Goal: Check status: Check status

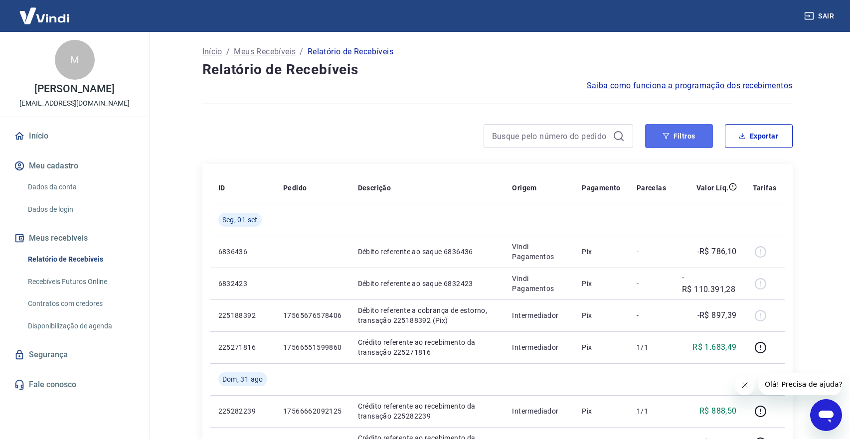
click at [658, 130] on button "Filtros" at bounding box center [679, 136] width 68 height 24
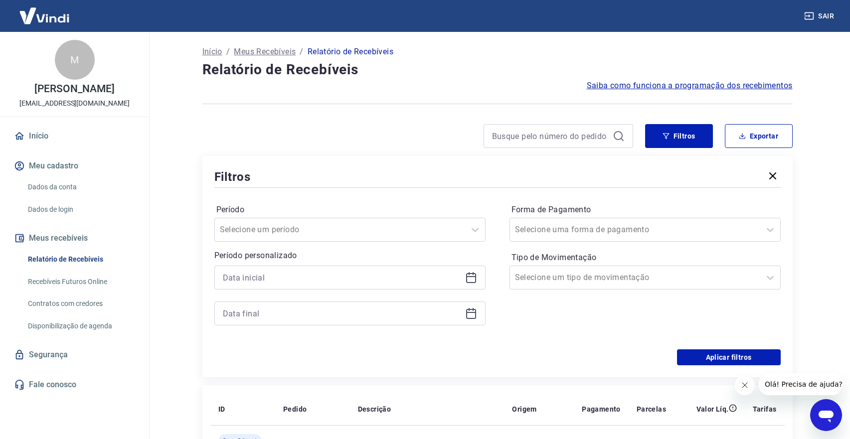
click at [465, 280] on icon at bounding box center [471, 278] width 12 height 12
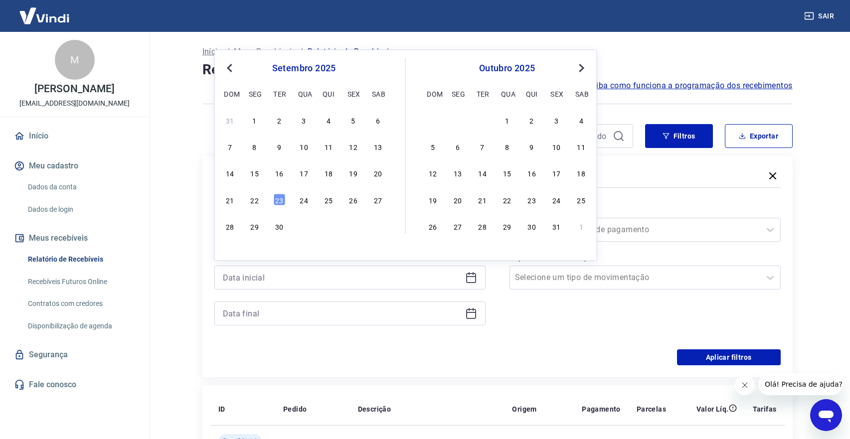
click at [225, 68] on button "Previous Month" at bounding box center [230, 68] width 12 height 12
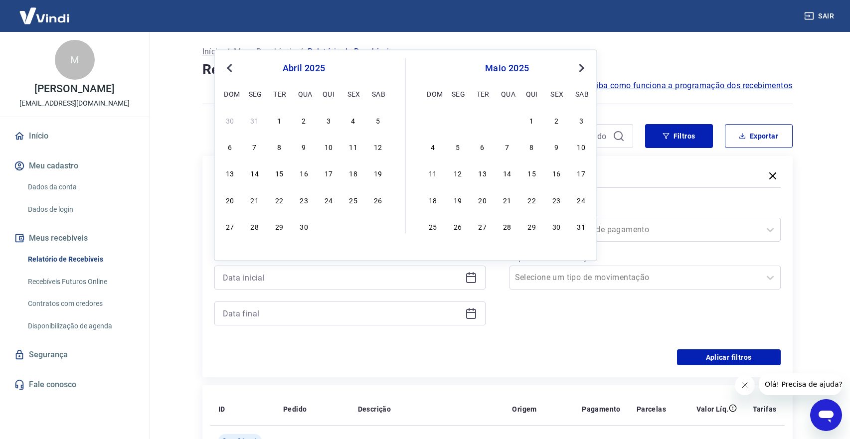
click at [225, 68] on button "Previous Month" at bounding box center [230, 68] width 12 height 12
click at [308, 119] on div "1" at bounding box center [304, 120] width 12 height 12
type input "[DATE]"
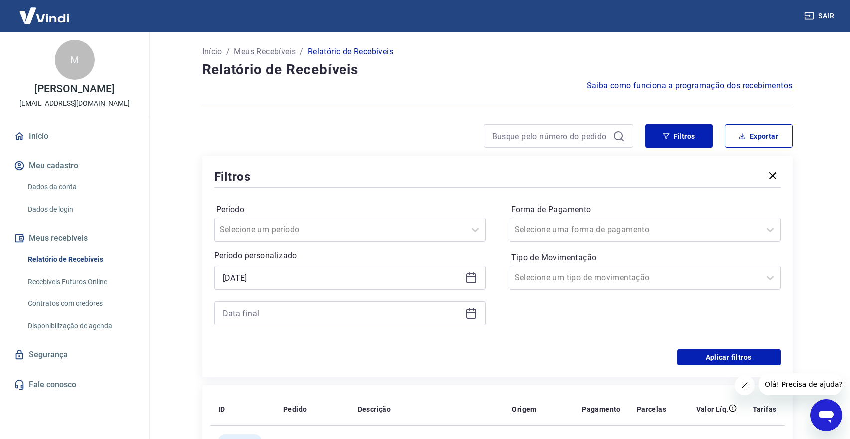
click at [467, 314] on icon at bounding box center [471, 314] width 10 height 10
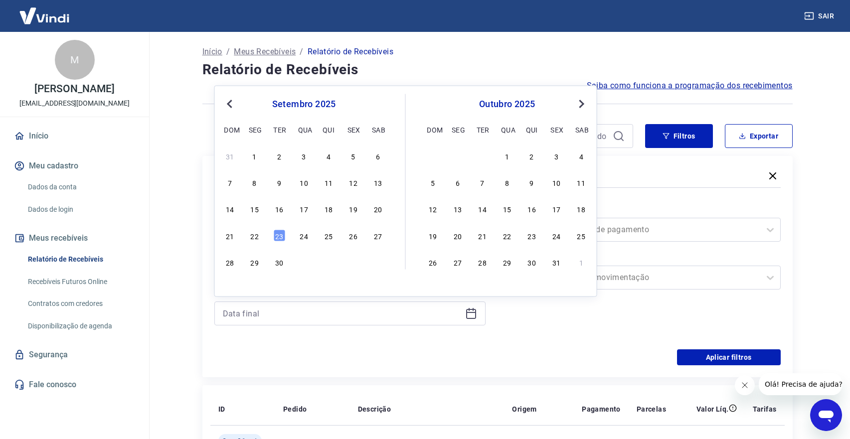
click at [231, 101] on span "Previous Month" at bounding box center [231, 103] width 0 height 11
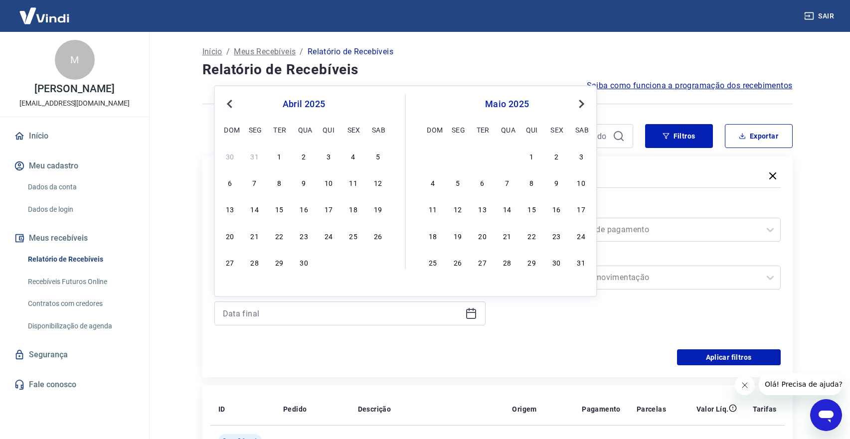
click at [231, 101] on span "Previous Month" at bounding box center [231, 103] width 0 height 11
click at [350, 263] on div "31" at bounding box center [354, 262] width 12 height 12
type input "[DATE]"
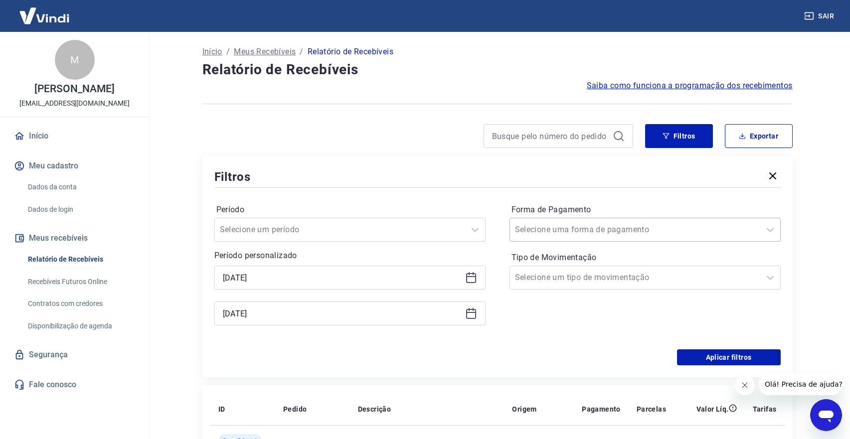
click at [556, 239] on div "Selecione uma forma de pagamento" at bounding box center [645, 230] width 271 height 24
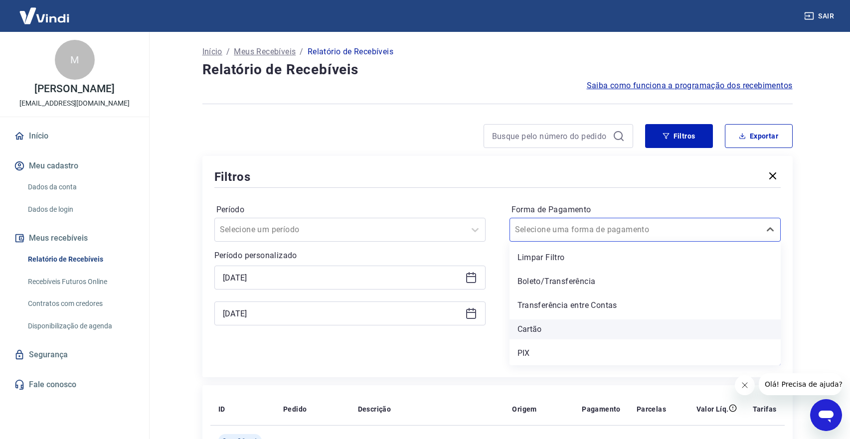
click at [542, 330] on div "Cartão" at bounding box center [645, 330] width 271 height 20
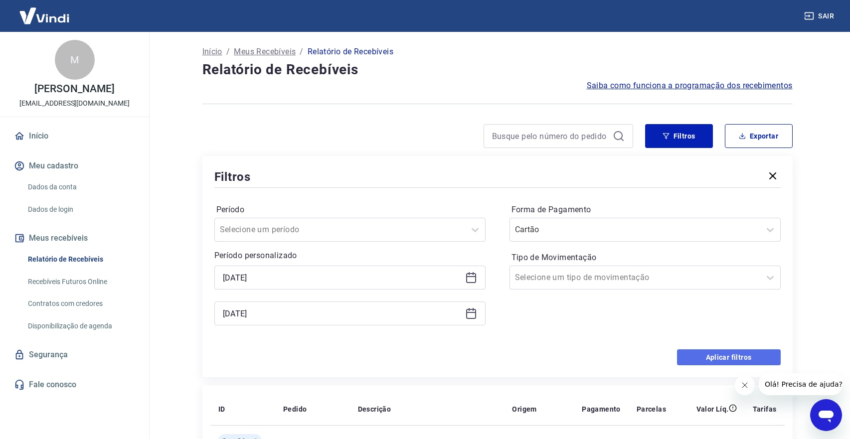
click at [692, 356] on button "Aplicar filtros" at bounding box center [729, 358] width 104 height 16
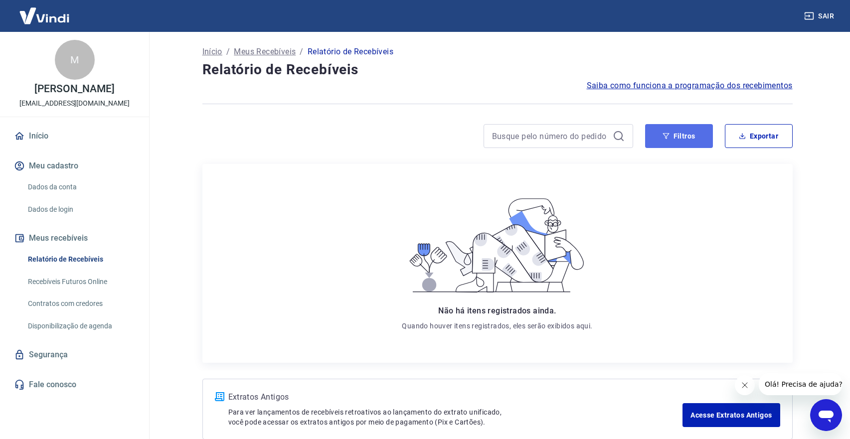
click at [662, 137] on button "Filtros" at bounding box center [679, 136] width 68 height 24
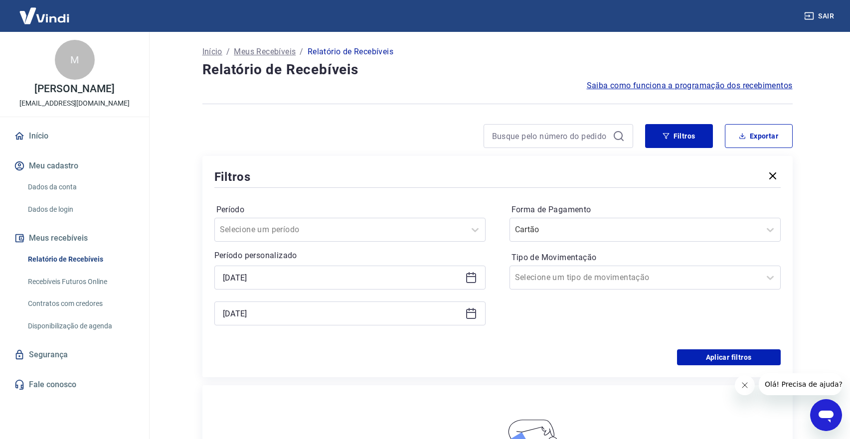
click at [471, 280] on icon at bounding box center [471, 278] width 12 height 12
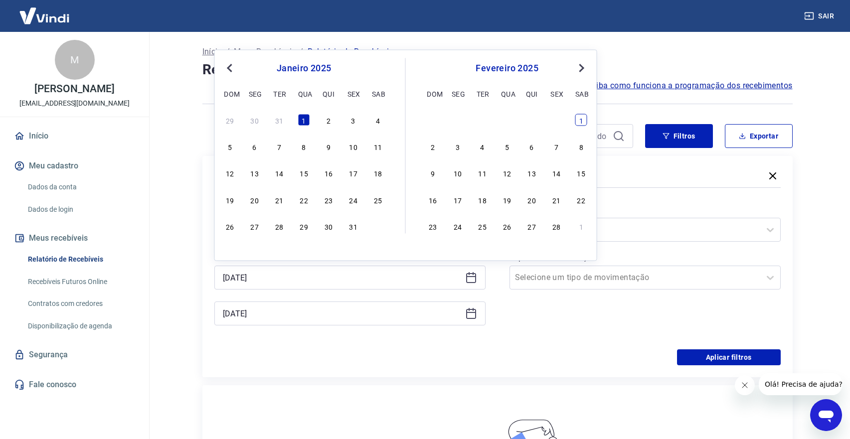
click at [582, 121] on div "1" at bounding box center [582, 120] width 12 height 12
type input "[DATE]"
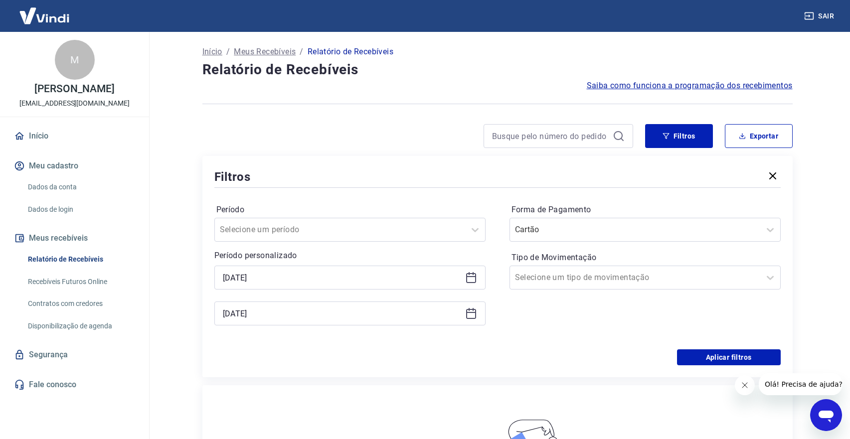
click at [471, 318] on icon at bounding box center [471, 314] width 12 height 12
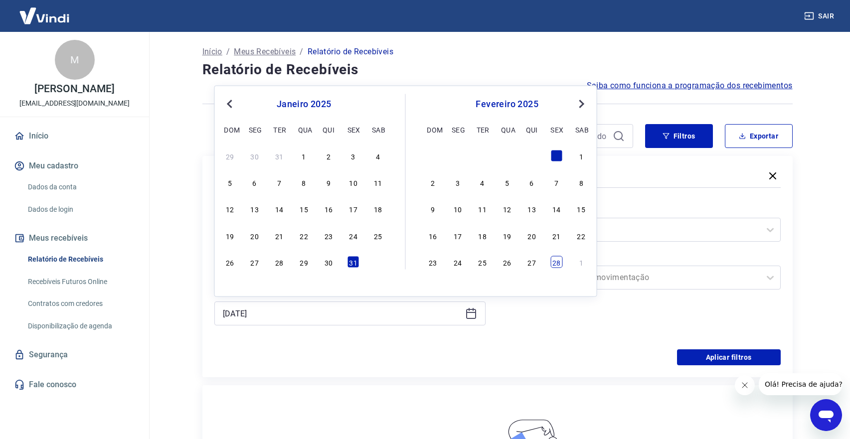
click at [561, 262] on div "28" at bounding box center [557, 262] width 12 height 12
type input "[DATE]"
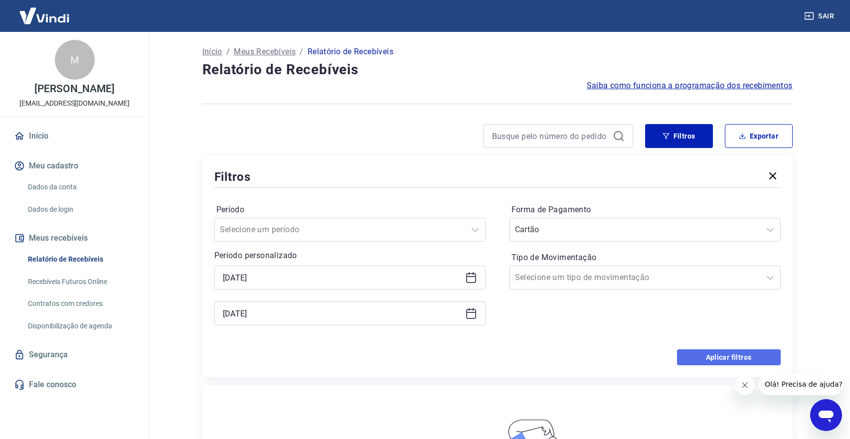
click at [740, 360] on button "Aplicar filtros" at bounding box center [729, 358] width 104 height 16
